Goal: Information Seeking & Learning: Learn about a topic

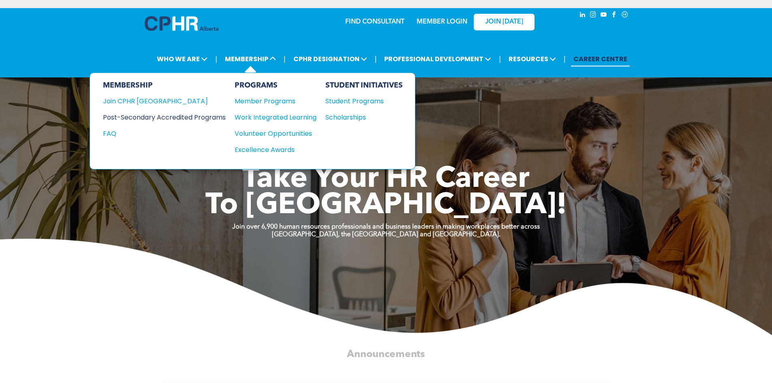
click at [194, 112] on div "Post-Secondary Accredited Programs" at bounding box center [158, 117] width 111 height 10
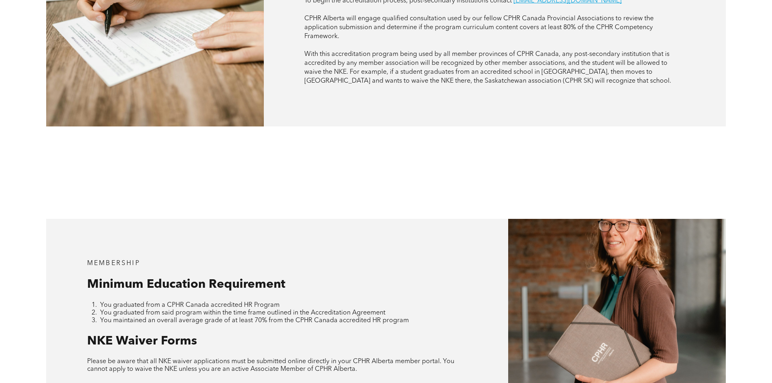
scroll to position [689, 0]
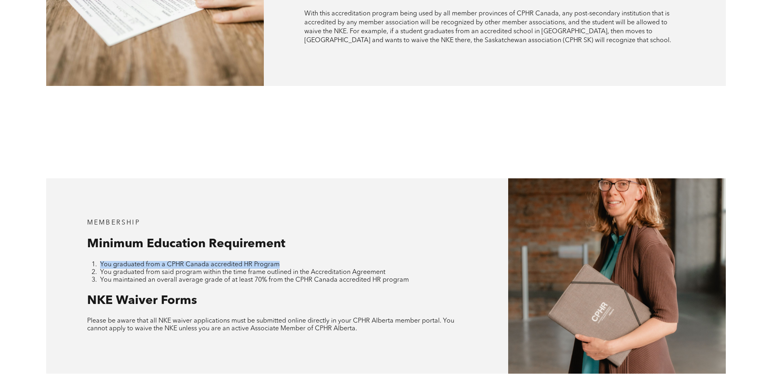
drag, startPoint x: 277, startPoint y: 236, endPoint x: 96, endPoint y: 234, distance: 181.2
click at [100, 261] on li "You graduated from a CPHR Canada accredited HR Program" at bounding box center [284, 265] width 368 height 8
click at [219, 260] on div "MEMBERSHIP Minimum Education Requirement You graduated from a CPHR Canada accre…" at bounding box center [277, 275] width 462 height 195
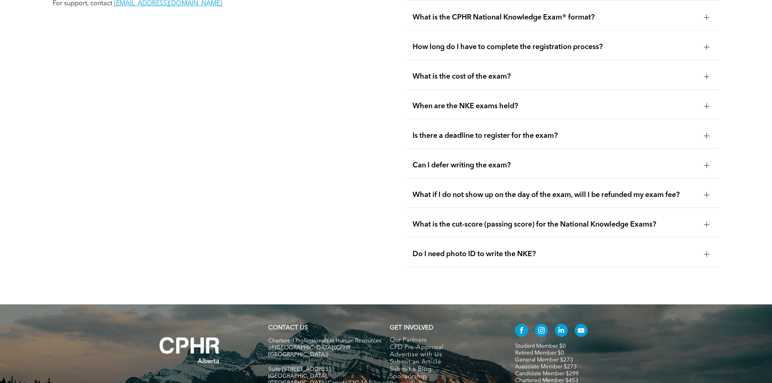
scroll to position [1095, 0]
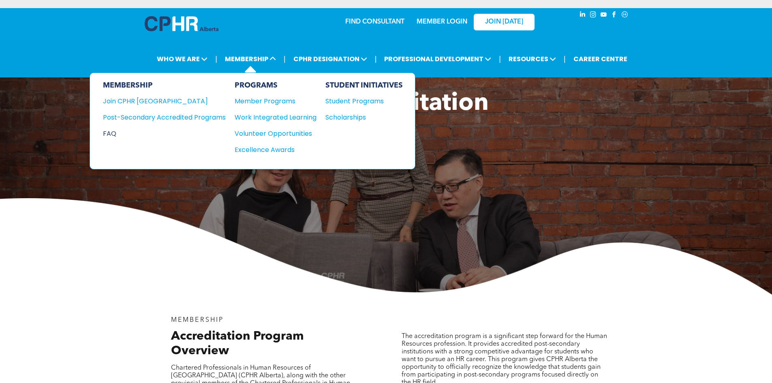
click at [116, 129] on div "FAQ" at bounding box center [158, 134] width 111 height 10
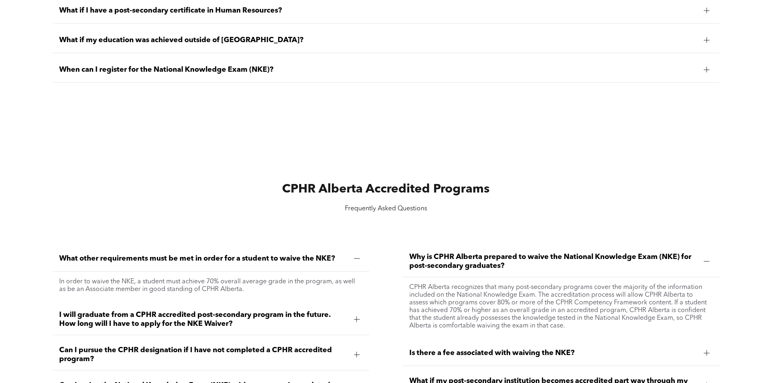
scroll to position [973, 0]
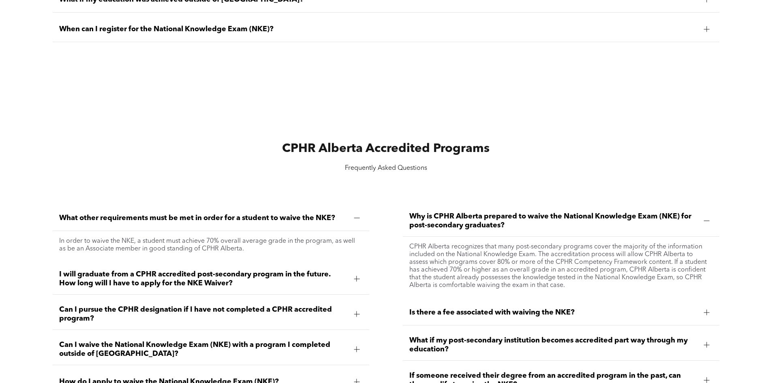
click at [358, 276] on div at bounding box center [357, 279] width 6 height 6
